Goal: Transaction & Acquisition: Purchase product/service

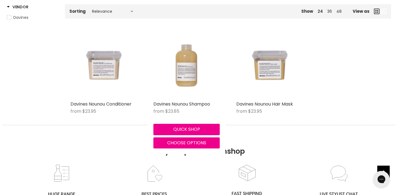
click at [197, 72] on img "Main content" at bounding box center [187, 65] width 66 height 66
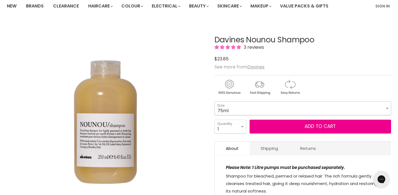
click at [249, 114] on select "75ml 250ml 1 Litre" at bounding box center [303, 108] width 177 height 14
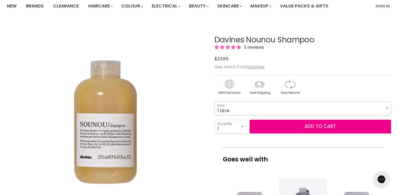
click at [215, 101] on select "75ml 250ml 1 Litre" at bounding box center [303, 108] width 177 height 14
select select "1 Litre"
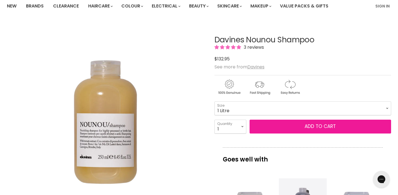
click at [284, 120] on button "Add to cart" at bounding box center [321, 127] width 142 height 14
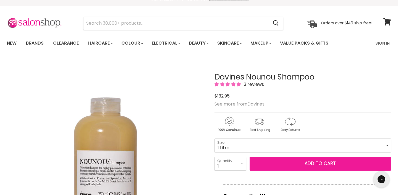
scroll to position [6, 0]
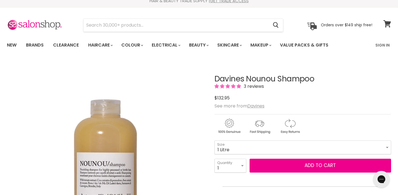
click at [390, 27] on icon at bounding box center [387, 23] width 7 height 7
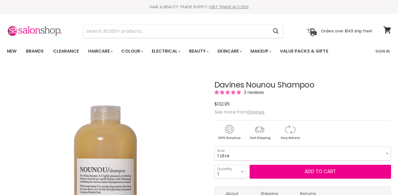
scroll to position [6, 0]
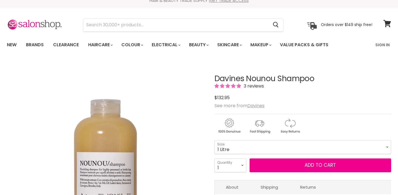
click at [308, 166] on span "Add to cart" at bounding box center [320, 165] width 31 height 7
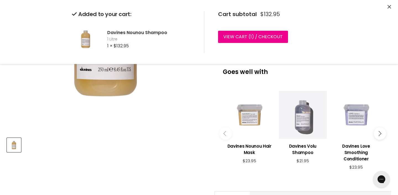
scroll to position [134, 0]
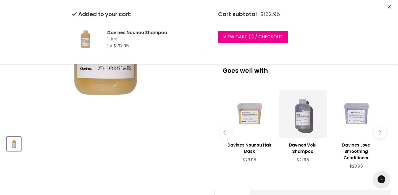
click at [232, 106] on div "Main content" at bounding box center [250, 114] width 48 height 48
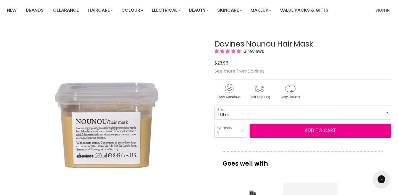
click at [215, 105] on select "75ml 250ml 1 Litre" at bounding box center [303, 112] width 177 height 14
select select "1 Litre"
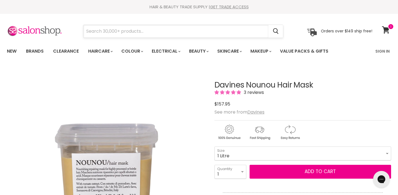
click at [111, 27] on input "Search" at bounding box center [176, 31] width 185 height 13
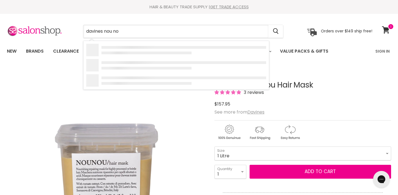
type input "davines nou nou"
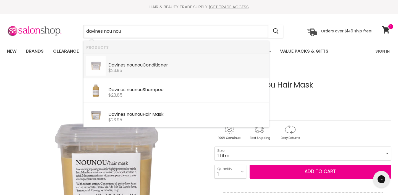
click at [120, 72] on span "$23.95" at bounding box center [115, 70] width 14 height 6
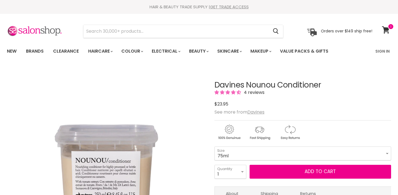
scroll to position [26, 0]
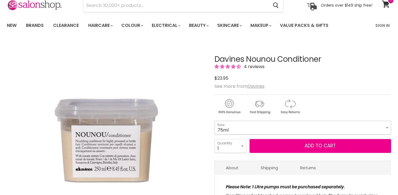
click at [246, 127] on select "75ml 250ml 1 Litre" at bounding box center [303, 128] width 177 height 14
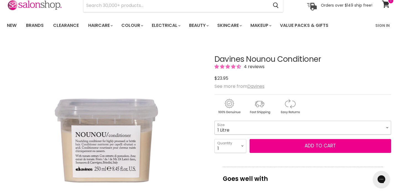
click at [215, 121] on select "75ml 250ml 1 Litre" at bounding box center [303, 128] width 177 height 14
select select "1 Litre"
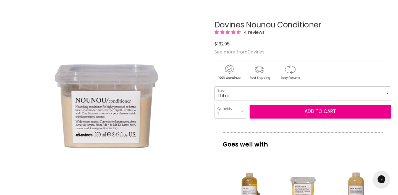
scroll to position [61, 0]
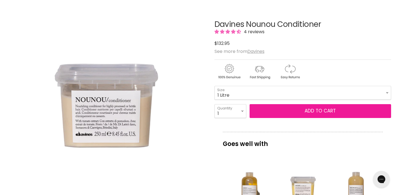
click at [284, 110] on button "Add to cart" at bounding box center [321, 111] width 142 height 14
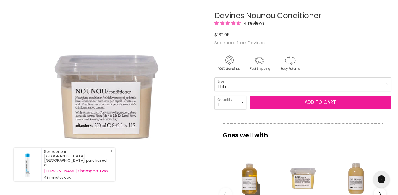
scroll to position [0, 0]
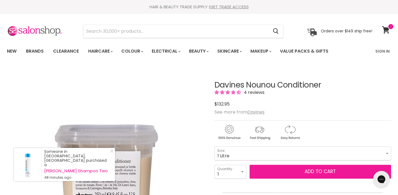
click at [286, 172] on button "Add to cart" at bounding box center [321, 172] width 142 height 14
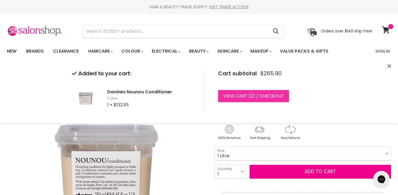
click at [284, 99] on link "View cart ( 2 ) / Checkout" at bounding box center [253, 96] width 71 height 12
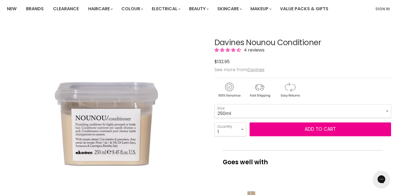
click at [215, 104] on select "75ml 250ml 1 Litre" at bounding box center [303, 111] width 177 height 14
select select "250ml"
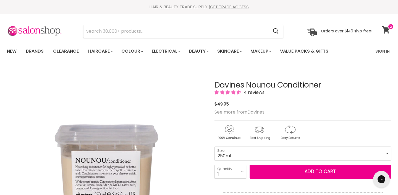
click at [382, 27] on link "View cart" at bounding box center [387, 30] width 15 height 13
